Goal: Check status: Check status

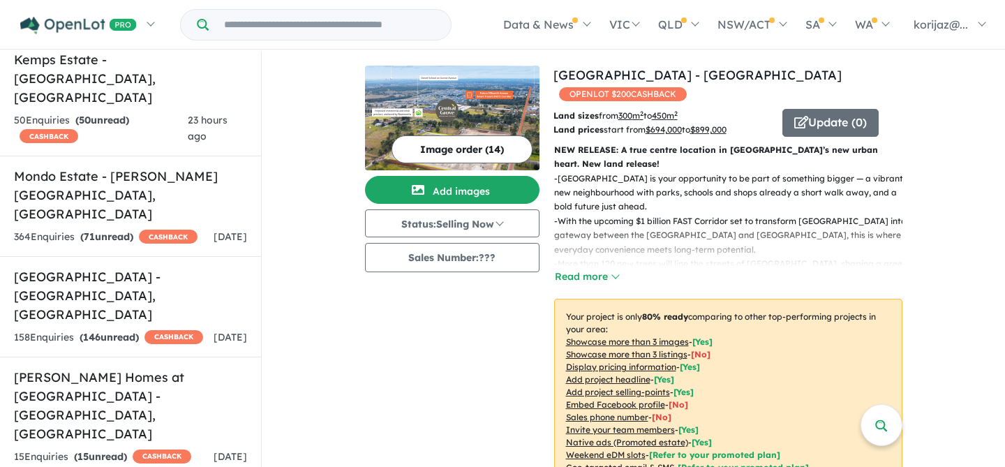
scroll to position [2266, 0]
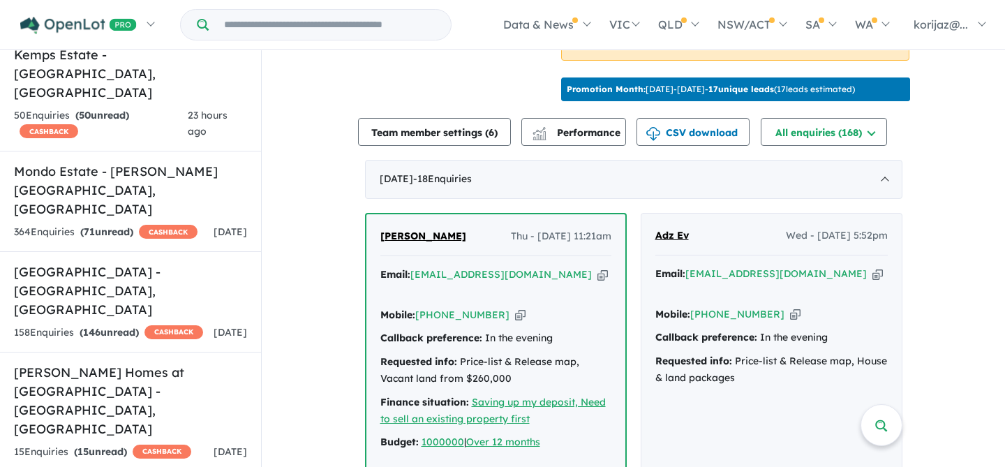
scroll to position [341, 0]
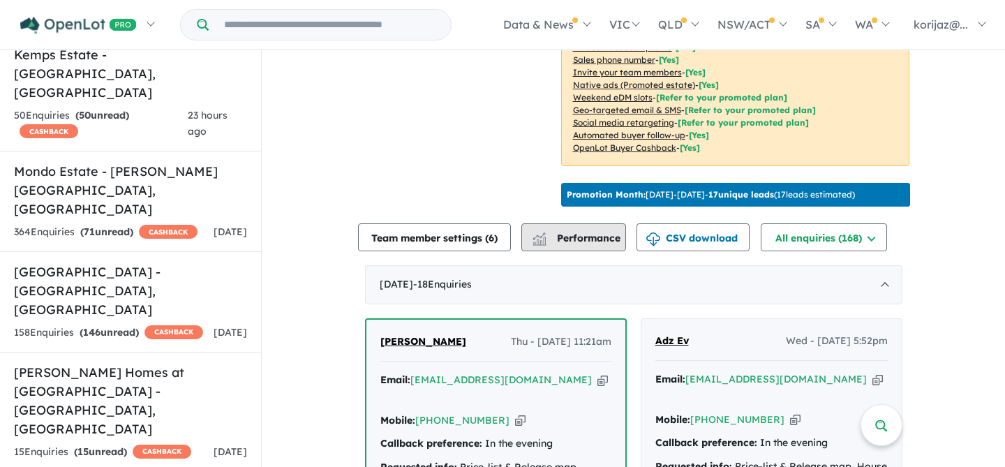
click at [568, 232] on span "Performance" at bounding box center [578, 238] width 86 height 13
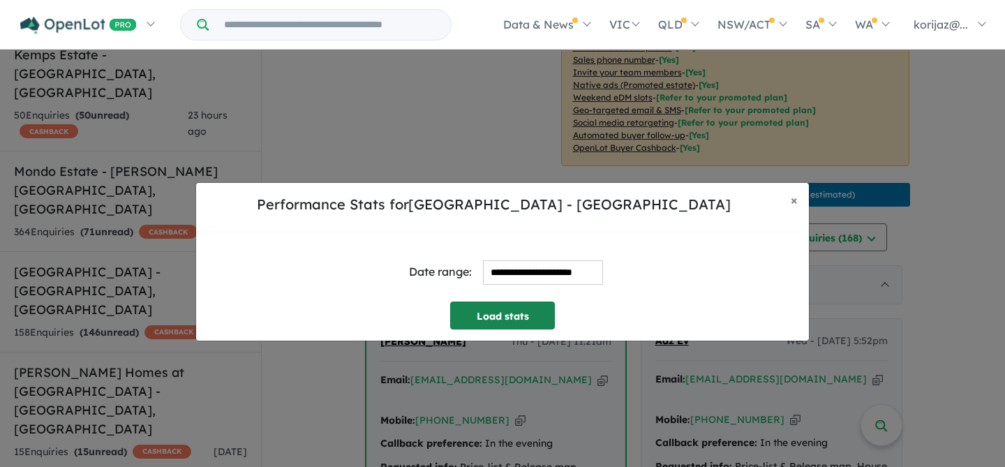
click at [516, 317] on button "Load stats" at bounding box center [502, 316] width 105 height 28
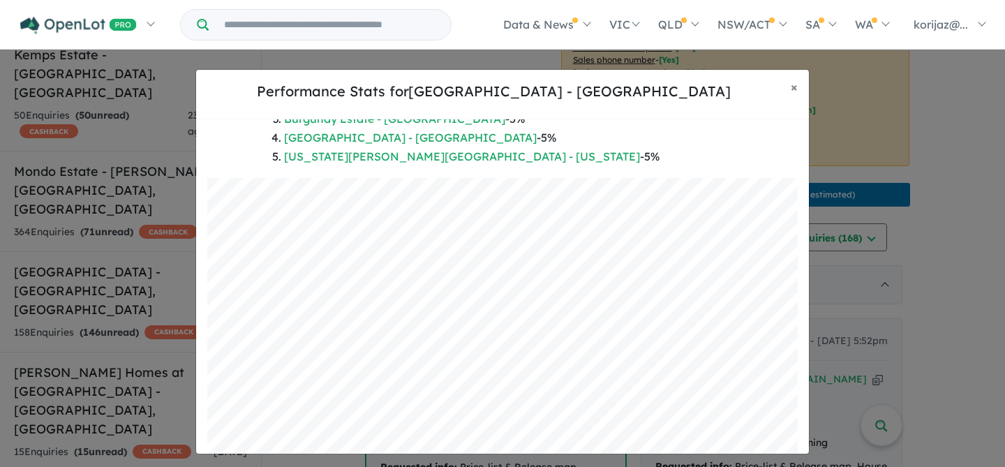
scroll to position [306, 0]
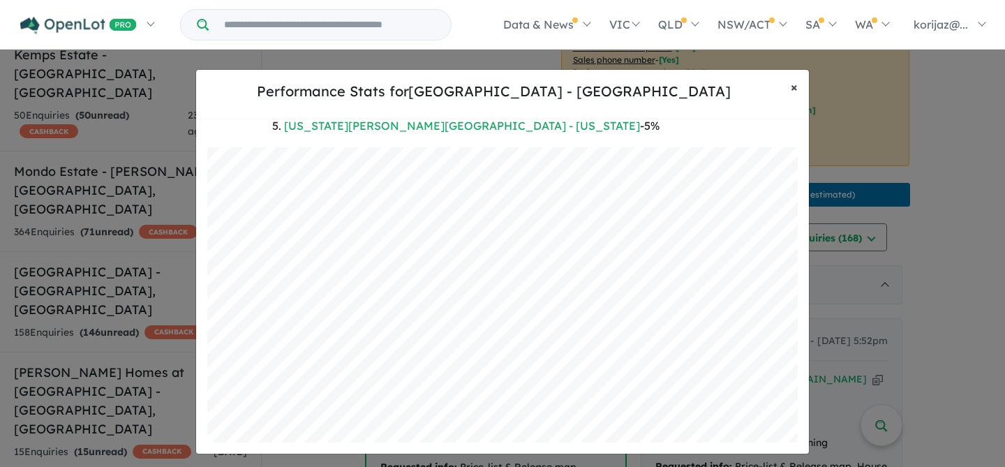
click at [788, 87] on button "× Close" at bounding box center [794, 87] width 29 height 35
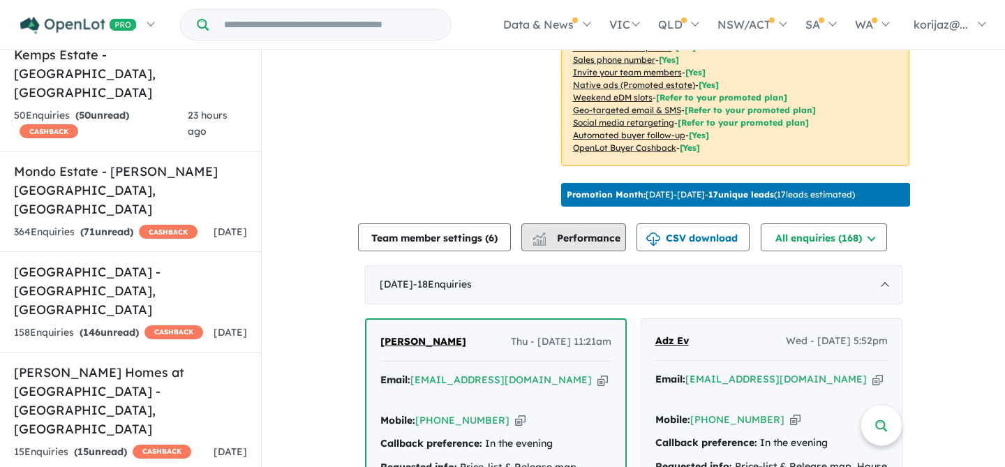
click at [577, 233] on span "Performance" at bounding box center [578, 238] width 86 height 13
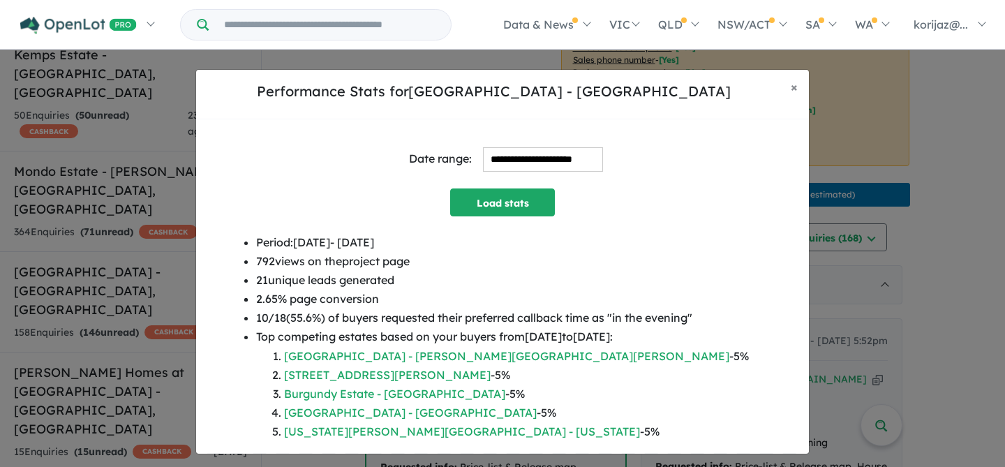
click at [509, 153] on input "**********" at bounding box center [543, 159] width 120 height 24
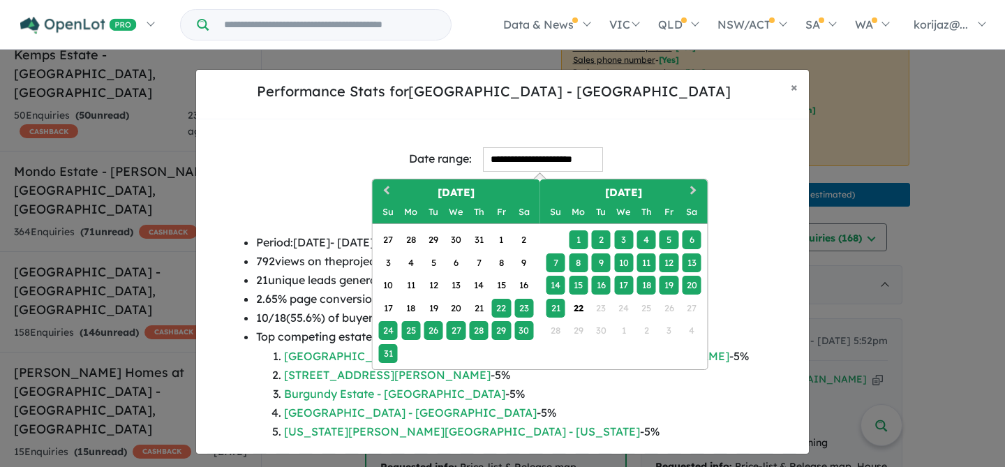
click at [579, 237] on div "1" at bounding box center [578, 239] width 19 height 19
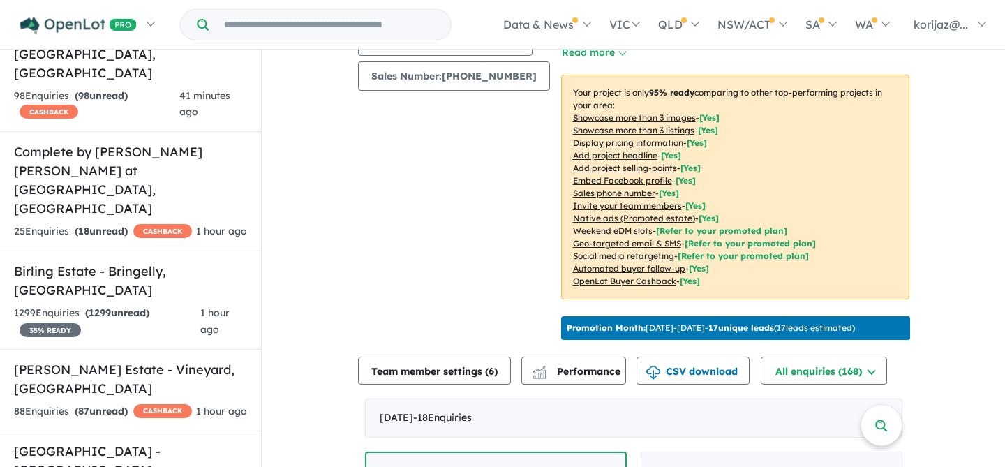
scroll to position [230, 0]
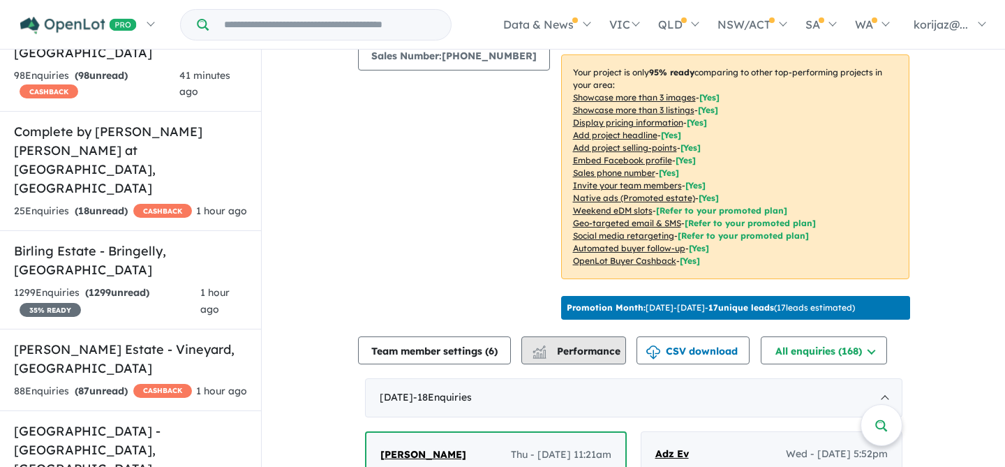
click at [576, 345] on span "Performance" at bounding box center [578, 351] width 86 height 13
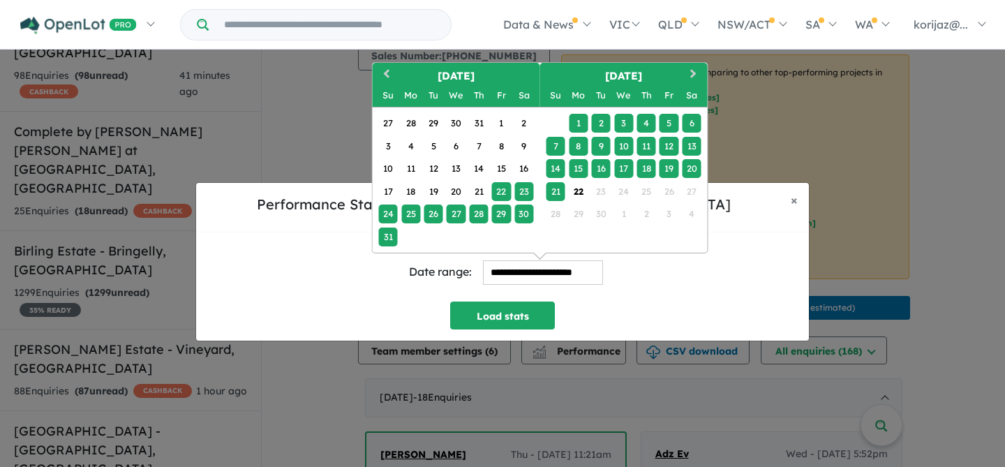
click at [537, 275] on input "**********" at bounding box center [543, 272] width 120 height 24
click at [578, 122] on div "1" at bounding box center [578, 123] width 19 height 19
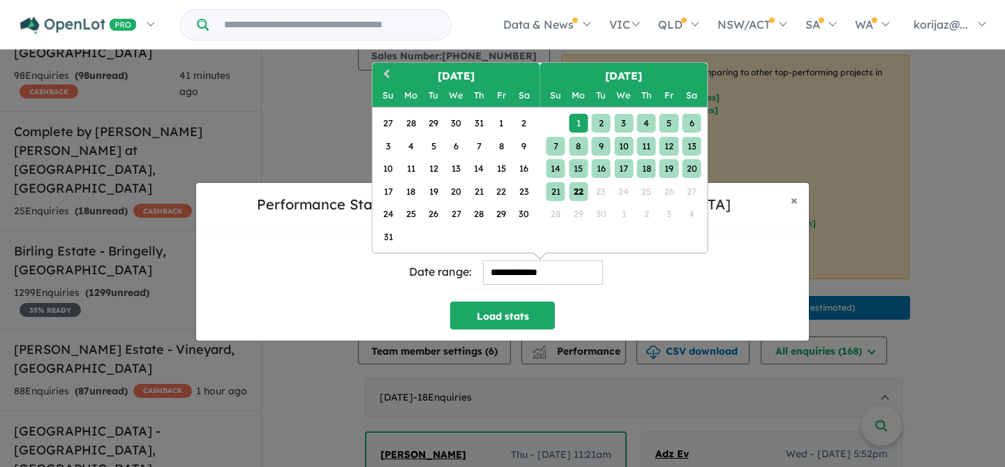
click at [579, 190] on div "22" at bounding box center [578, 190] width 19 height 19
type input "**********"
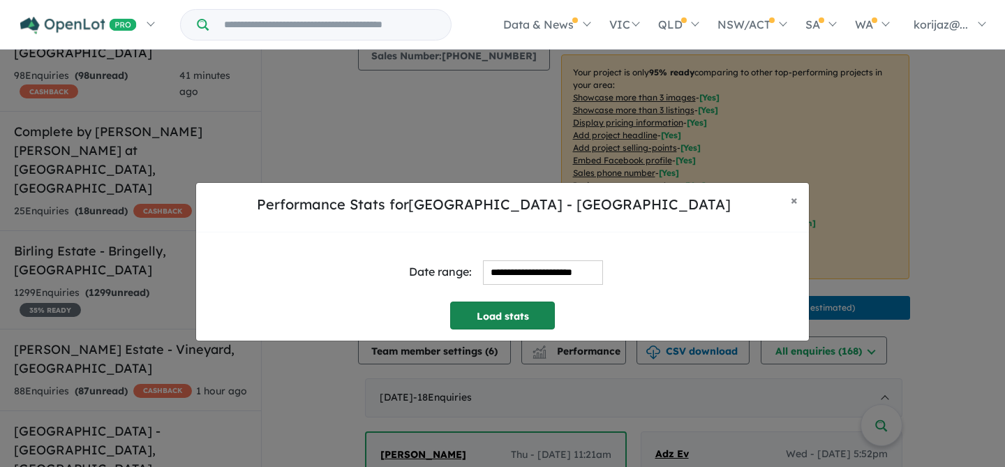
click at [521, 313] on button "Load stats" at bounding box center [502, 316] width 105 height 28
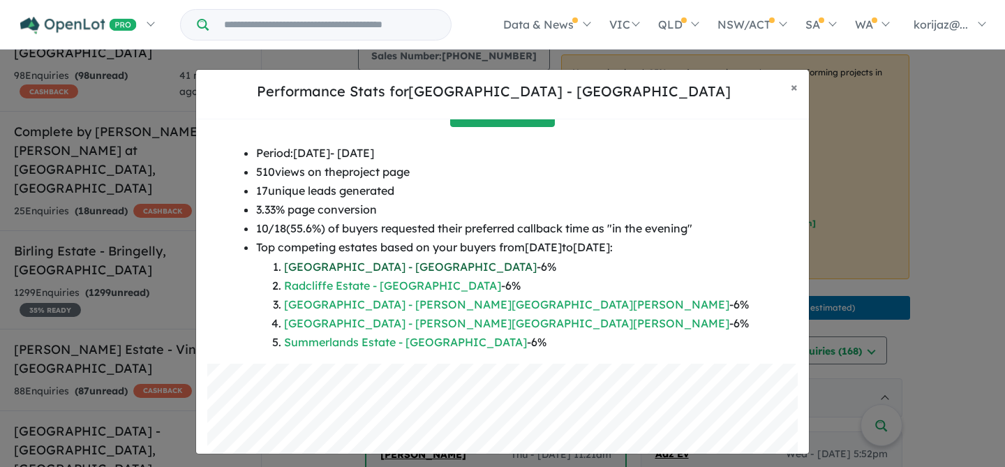
scroll to position [91, 0]
click at [795, 85] on span "×" at bounding box center [794, 87] width 7 height 16
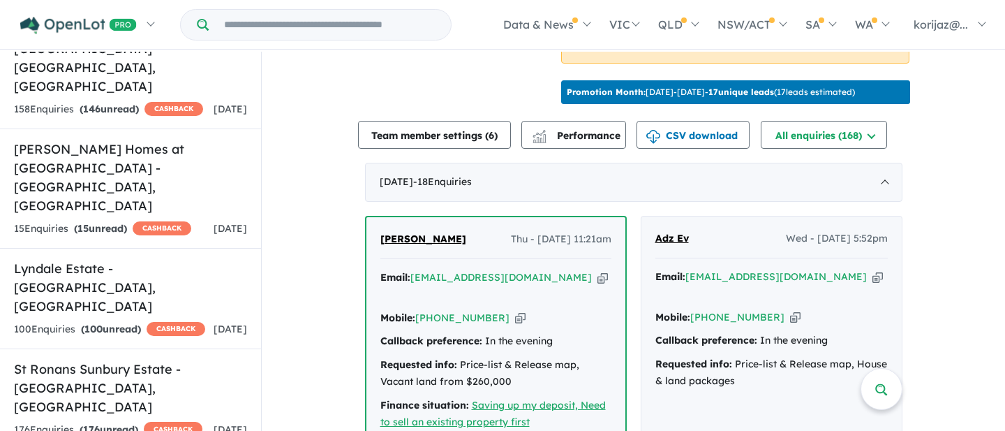
scroll to position [448, 0]
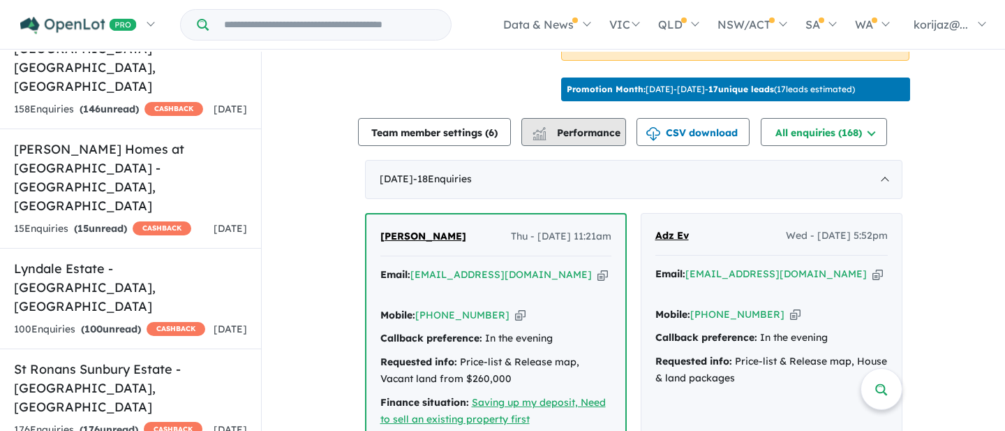
click at [586, 134] on button "Performance" at bounding box center [573, 132] width 105 height 28
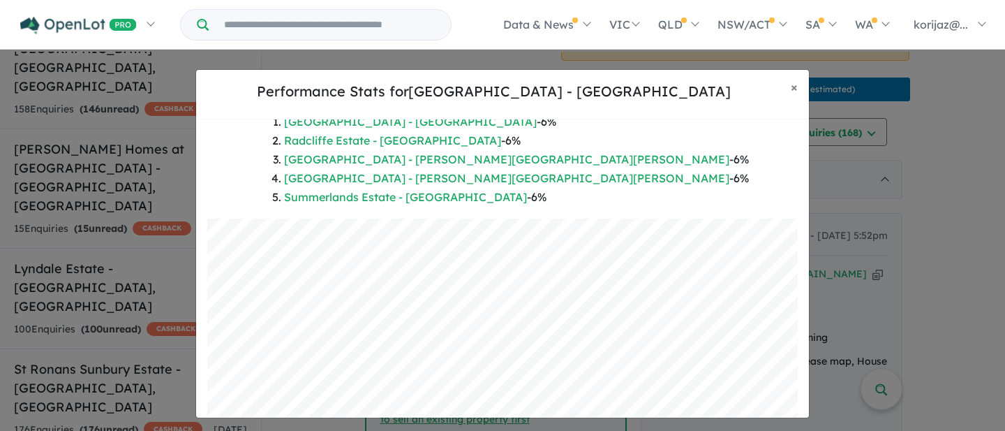
scroll to position [237, 0]
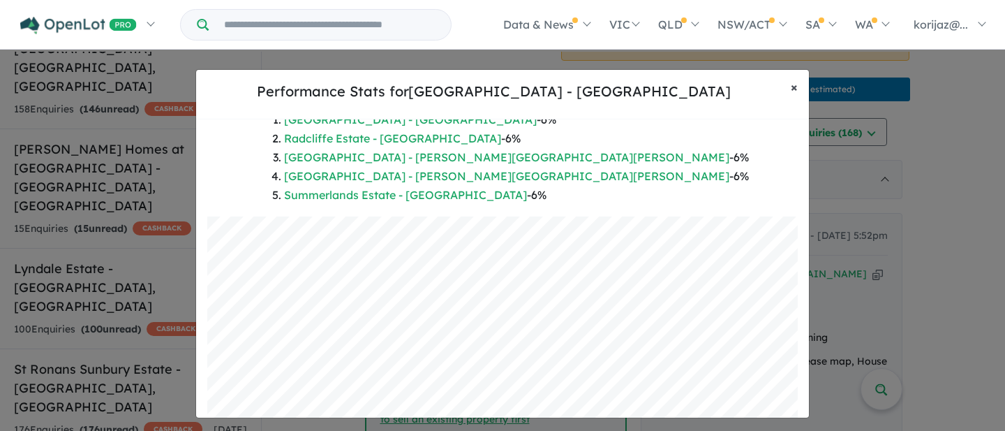
click at [799, 87] on button "× Close" at bounding box center [794, 87] width 29 height 35
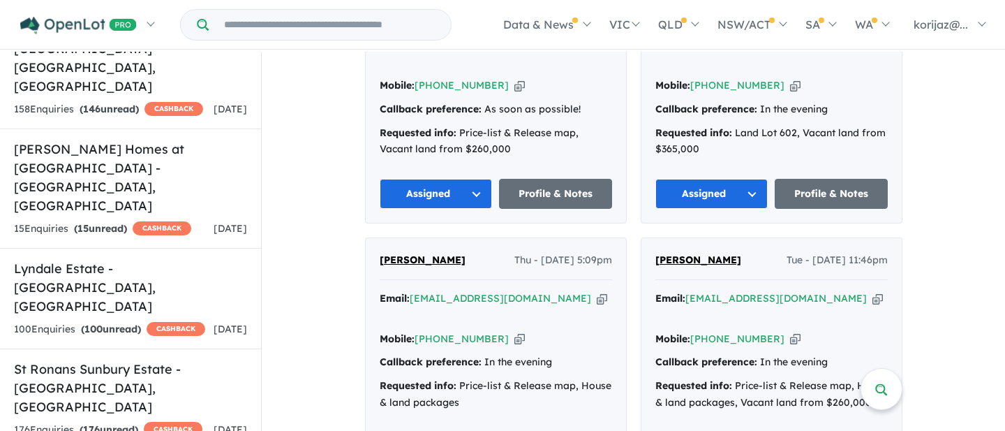
scroll to position [1566, 0]
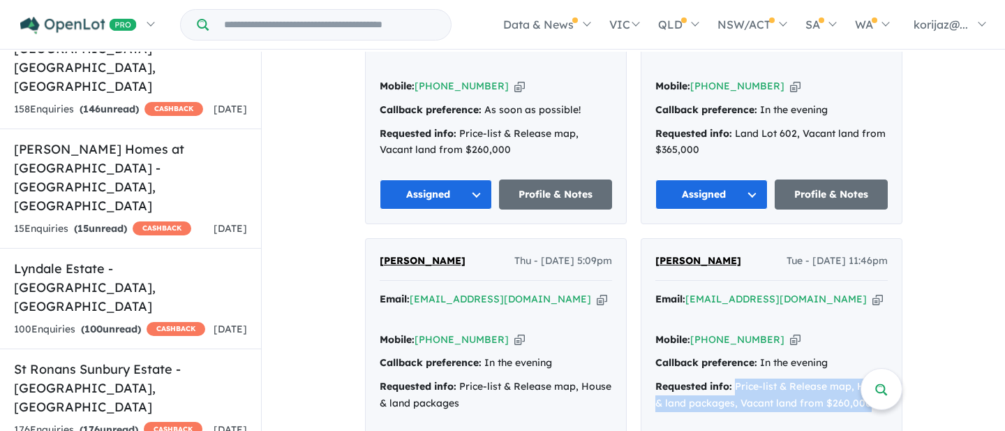
drag, startPoint x: 733, startPoint y: 297, endPoint x: 868, endPoint y: 319, distance: 136.4
click at [868, 378] on div "Requested info: Price-list & Release map, House & land packages, Vacant land fr…" at bounding box center [771, 395] width 232 height 34
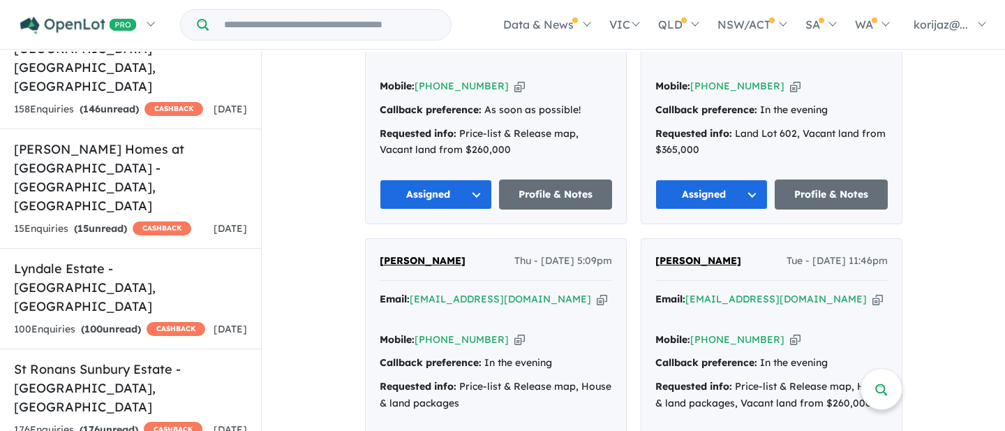
click at [655, 380] on strong "Requested info:" at bounding box center [693, 386] width 77 height 13
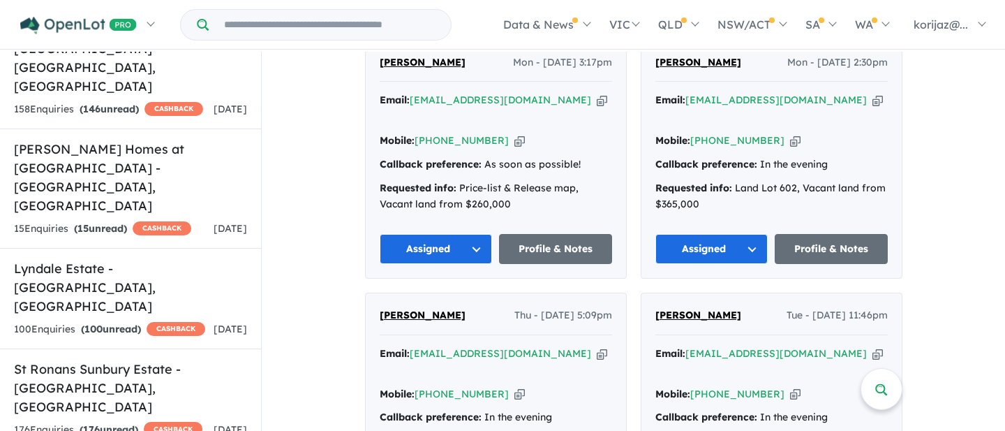
scroll to position [1400, 0]
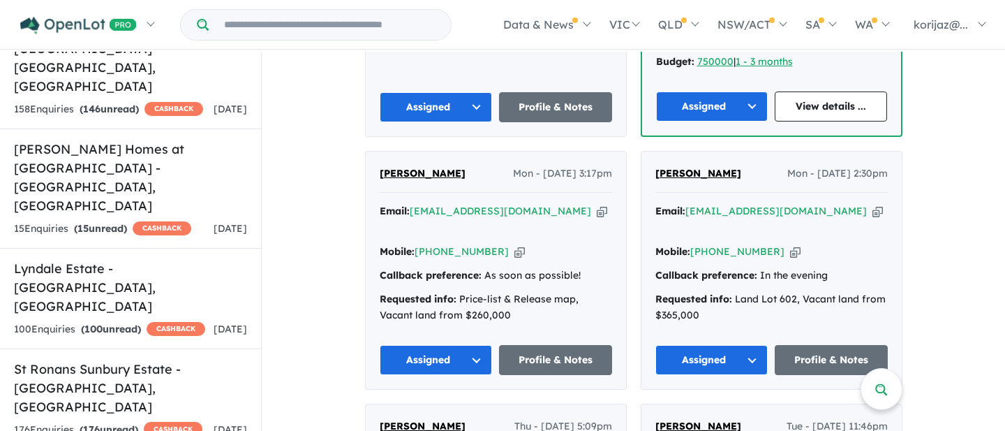
click at [655, 292] on strong "Requested info:" at bounding box center [693, 298] width 77 height 13
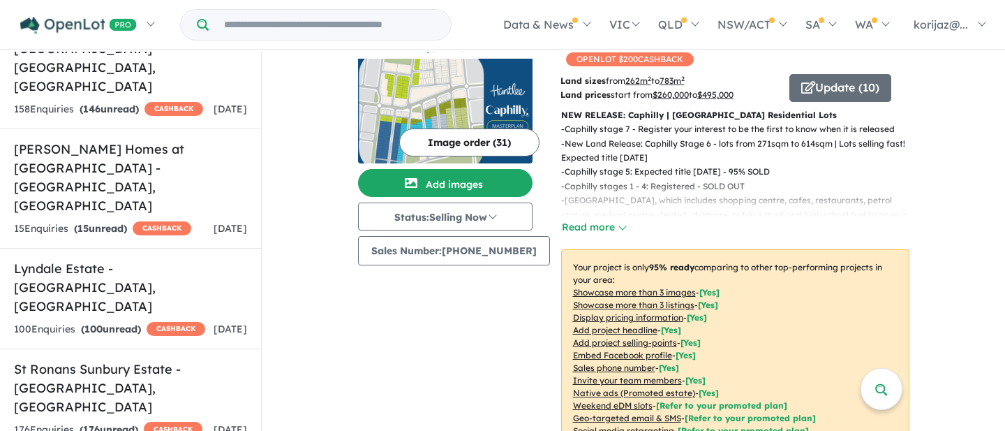
scroll to position [0, 0]
